Goal: Use online tool/utility: Utilize a website feature to perform a specific function

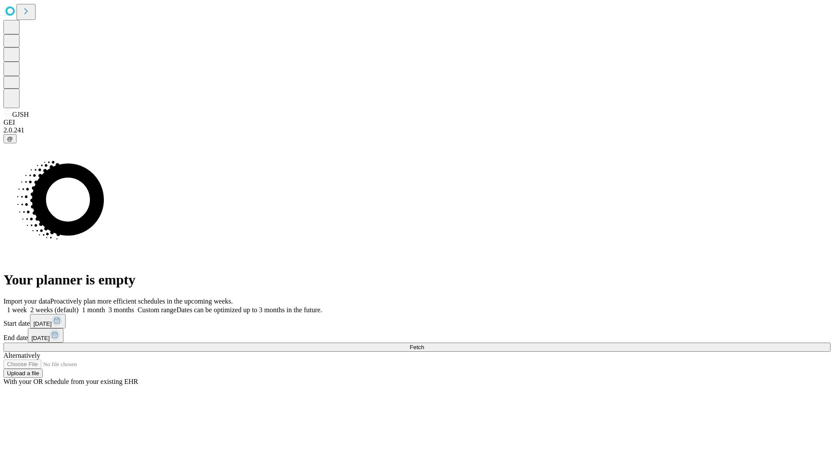
click at [424, 344] on span "Fetch" at bounding box center [417, 347] width 14 height 7
